Goal: Find specific page/section: Find specific page/section

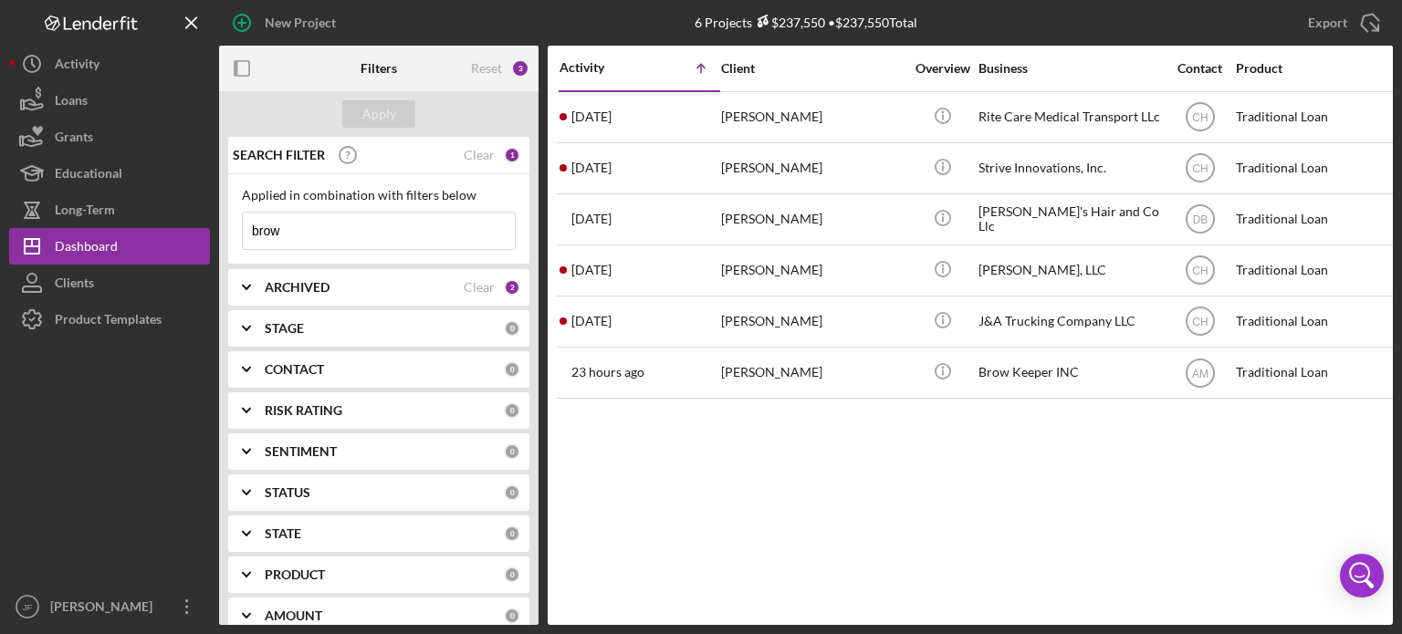
click at [418, 225] on input "brow" at bounding box center [379, 231] width 272 height 37
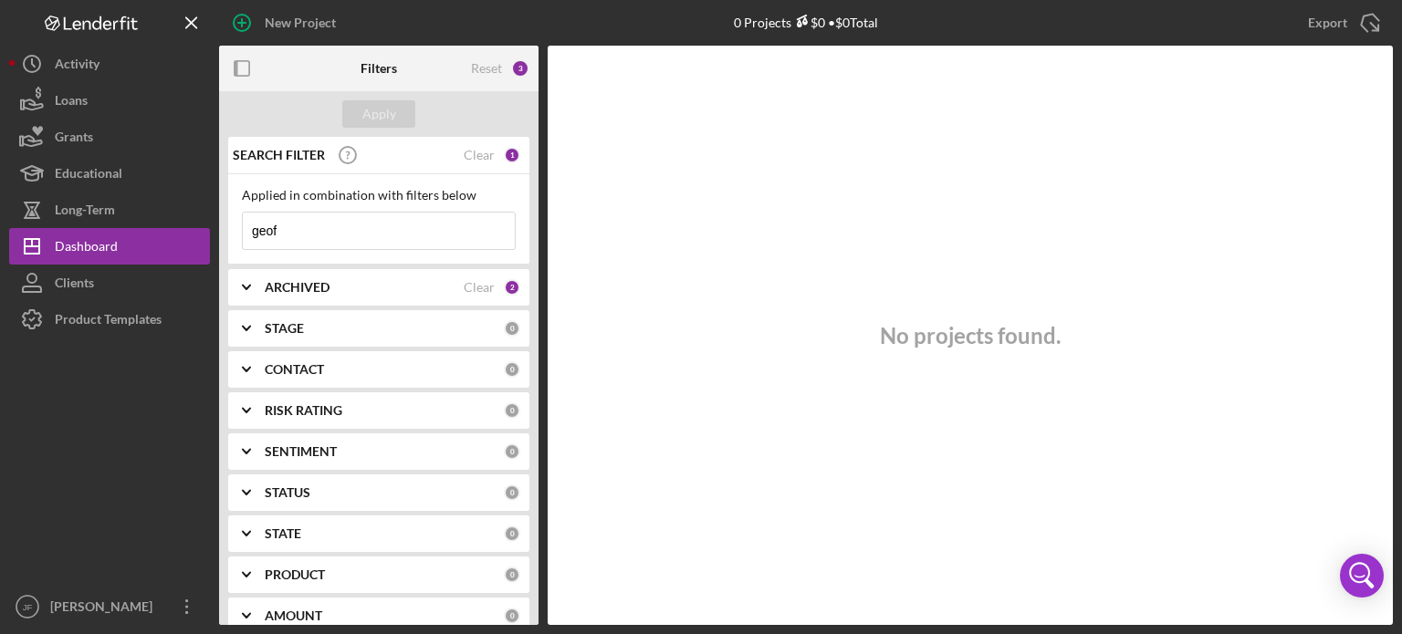
type input "geof"
